Goal: Task Accomplishment & Management: Use online tool/utility

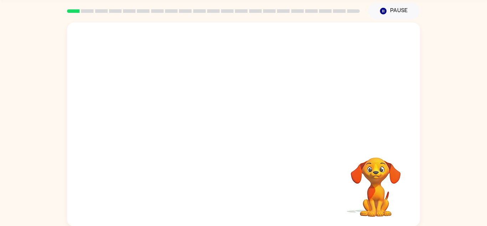
scroll to position [25, 0]
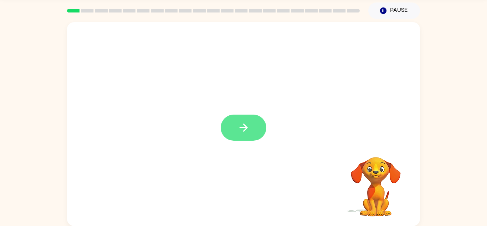
click at [231, 128] on button "button" at bounding box center [244, 127] width 46 height 26
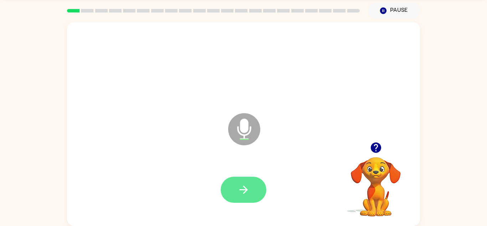
click at [244, 188] on icon "button" at bounding box center [244, 189] width 12 height 12
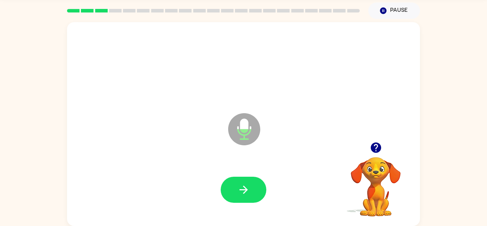
click at [244, 188] on icon "button" at bounding box center [244, 189] width 12 height 12
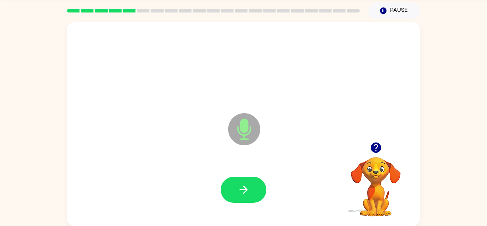
click at [244, 188] on icon "button" at bounding box center [244, 189] width 12 height 12
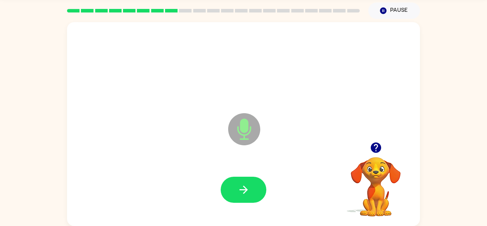
click at [244, 188] on icon "button" at bounding box center [244, 189] width 12 height 12
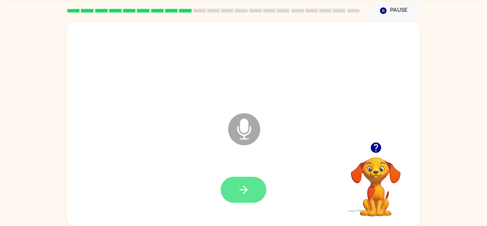
click at [257, 192] on button "button" at bounding box center [244, 190] width 46 height 26
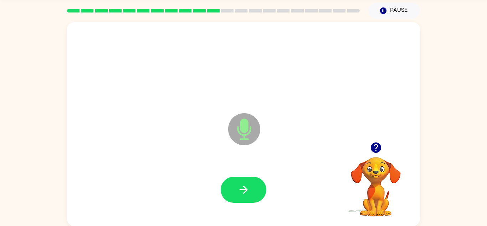
click at [257, 192] on button "button" at bounding box center [244, 190] width 46 height 26
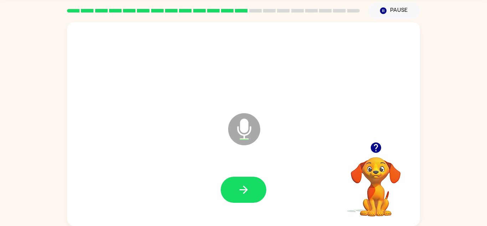
click at [257, 192] on button "button" at bounding box center [244, 190] width 46 height 26
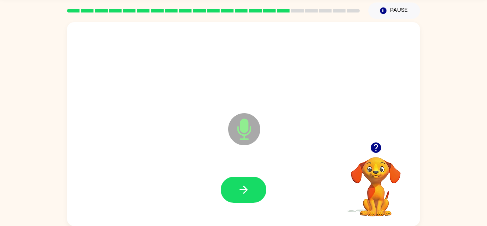
click at [257, 192] on button "button" at bounding box center [244, 190] width 46 height 26
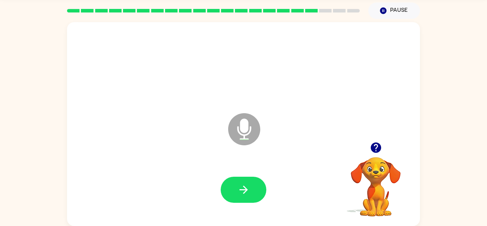
click at [257, 192] on button "button" at bounding box center [244, 190] width 46 height 26
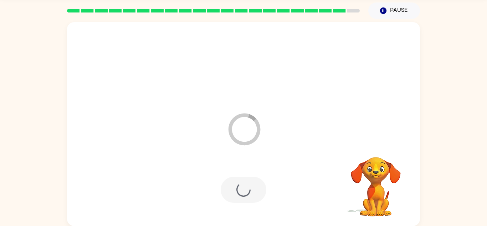
scroll to position [12, 0]
